Goal: Information Seeking & Learning: Learn about a topic

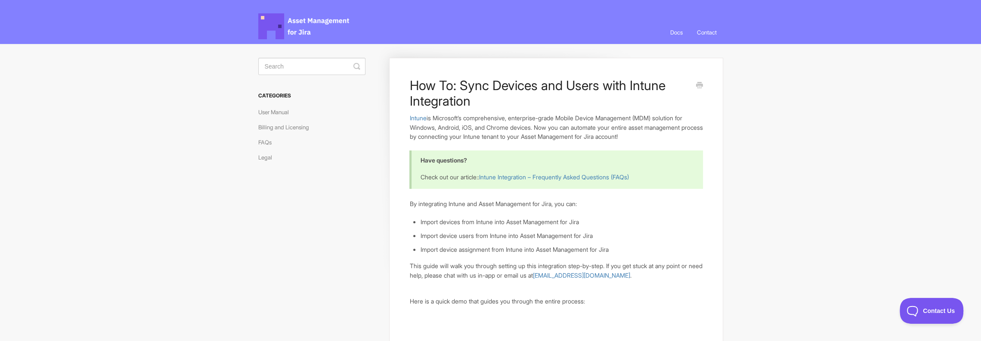
drag, startPoint x: 305, startPoint y: 23, endPoint x: 310, endPoint y: 24, distance: 5.3
click at [305, 23] on span "Asset Management for Jira Docs" at bounding box center [304, 26] width 92 height 26
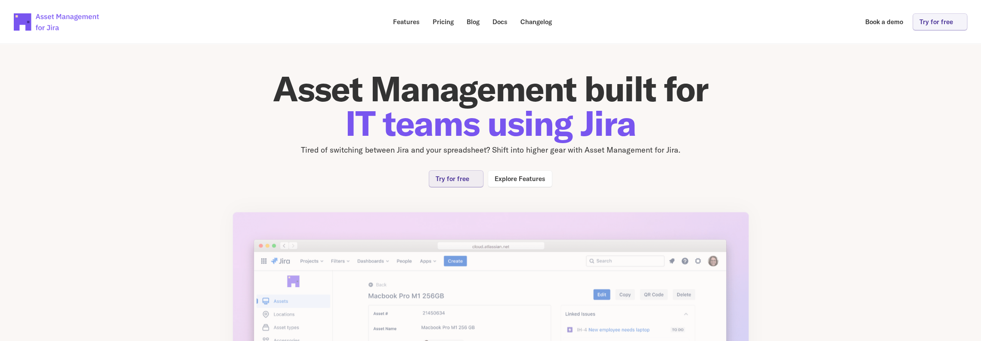
click at [494, 22] on p "Docs" at bounding box center [500, 22] width 15 height 6
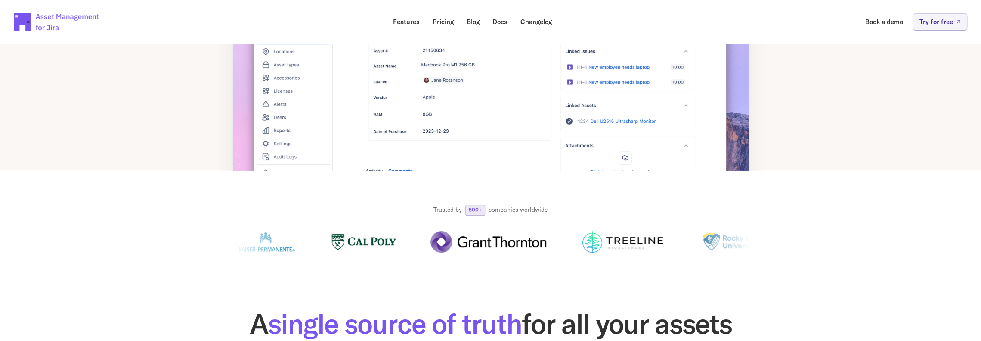
scroll to position [129, 0]
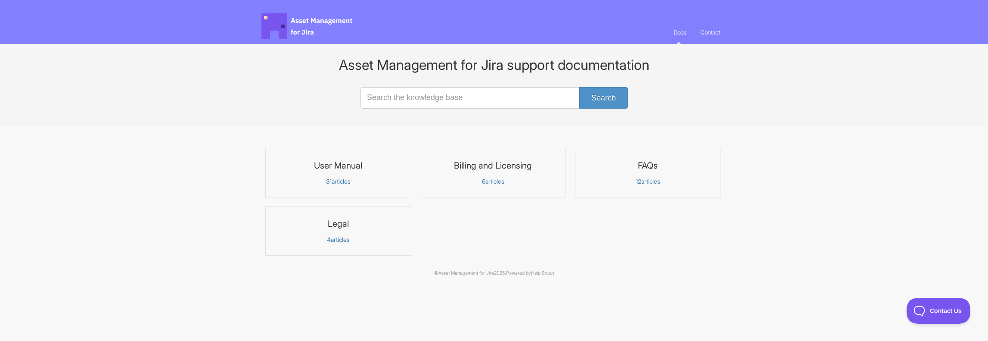
click at [314, 165] on h3 "User Manual" at bounding box center [338, 165] width 135 height 11
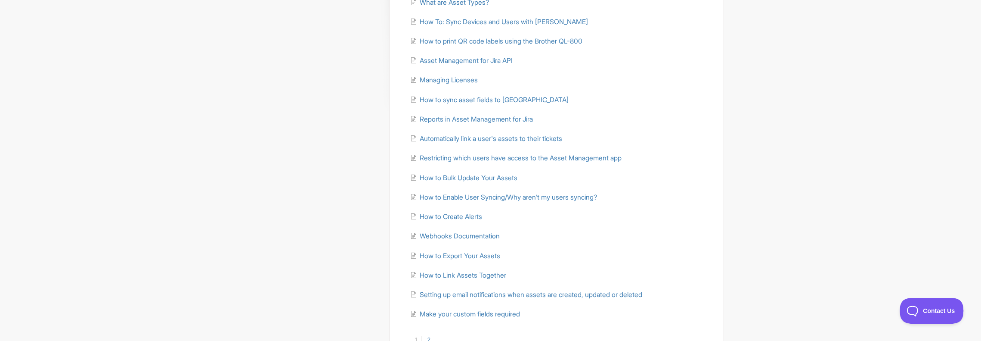
scroll to position [172, 0]
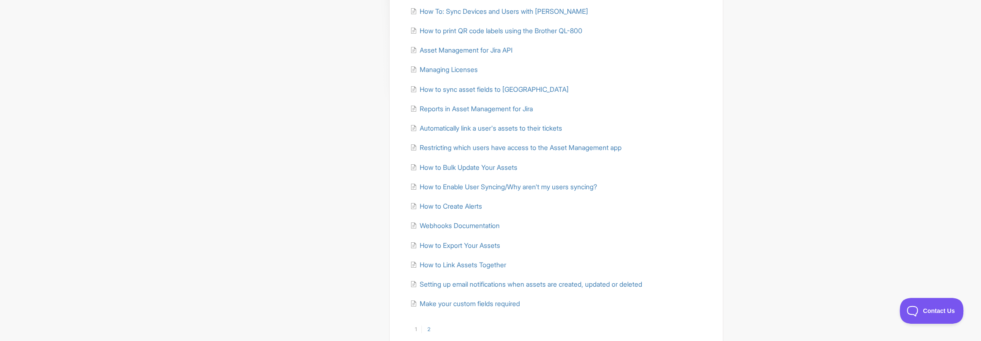
click at [431, 327] on link "2" at bounding box center [429, 329] width 14 height 8
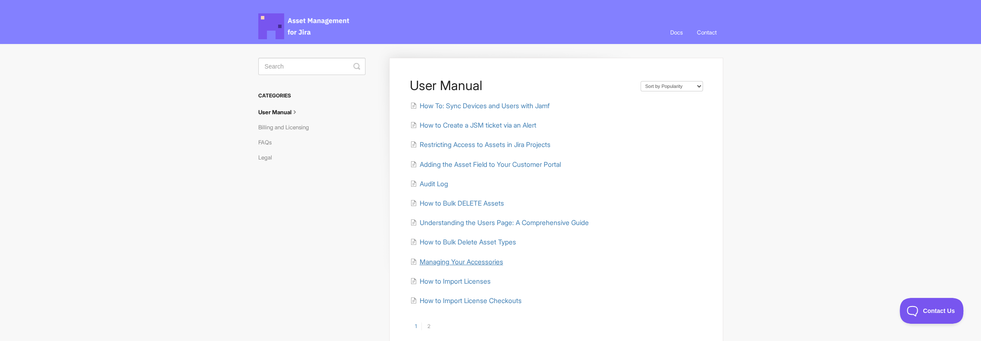
click at [465, 262] on span "Managing Your Accessories" at bounding box center [461, 261] width 84 height 8
click at [430, 324] on link "2" at bounding box center [429, 326] width 14 height 8
click at [419, 326] on link "1" at bounding box center [415, 326] width 12 height 8
